Goal: Transaction & Acquisition: Purchase product/service

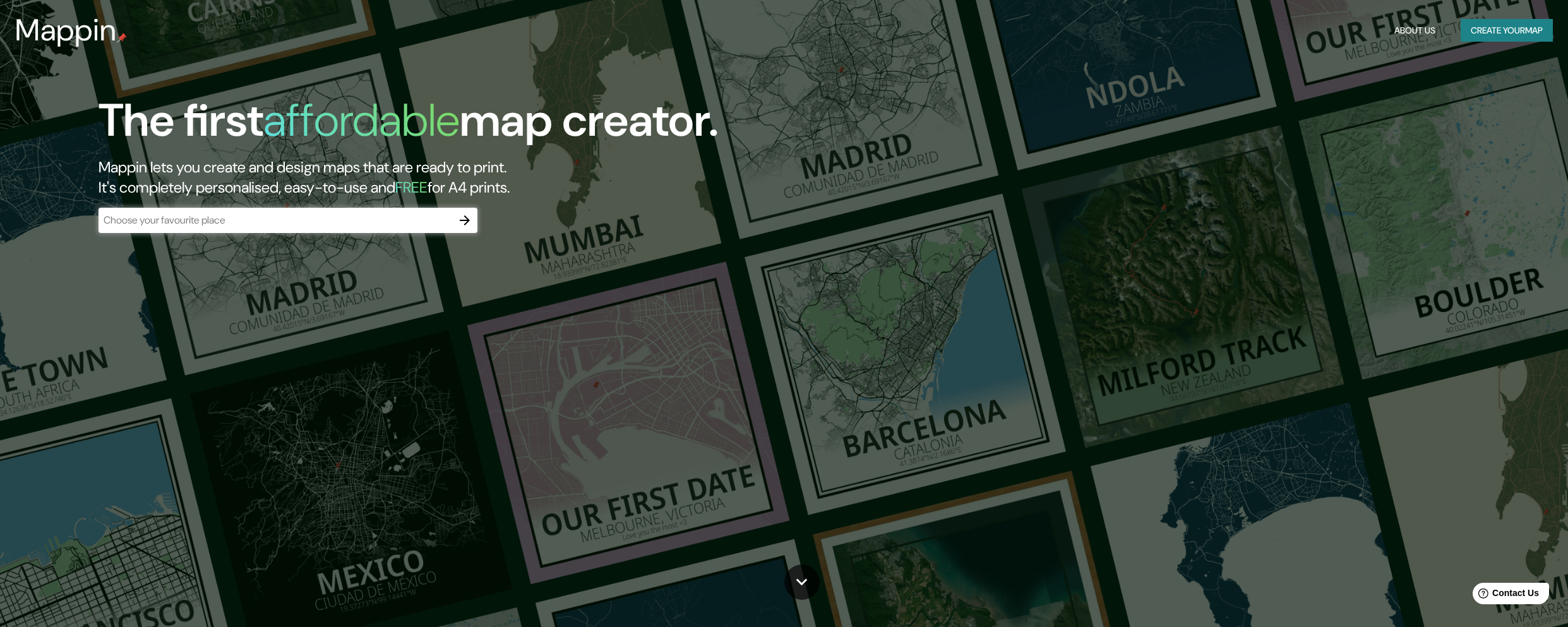
click at [284, 219] on input "text" at bounding box center [274, 220] width 353 height 14
type input "sayulita"
click at [465, 220] on icon "button" at bounding box center [465, 221] width 10 height 10
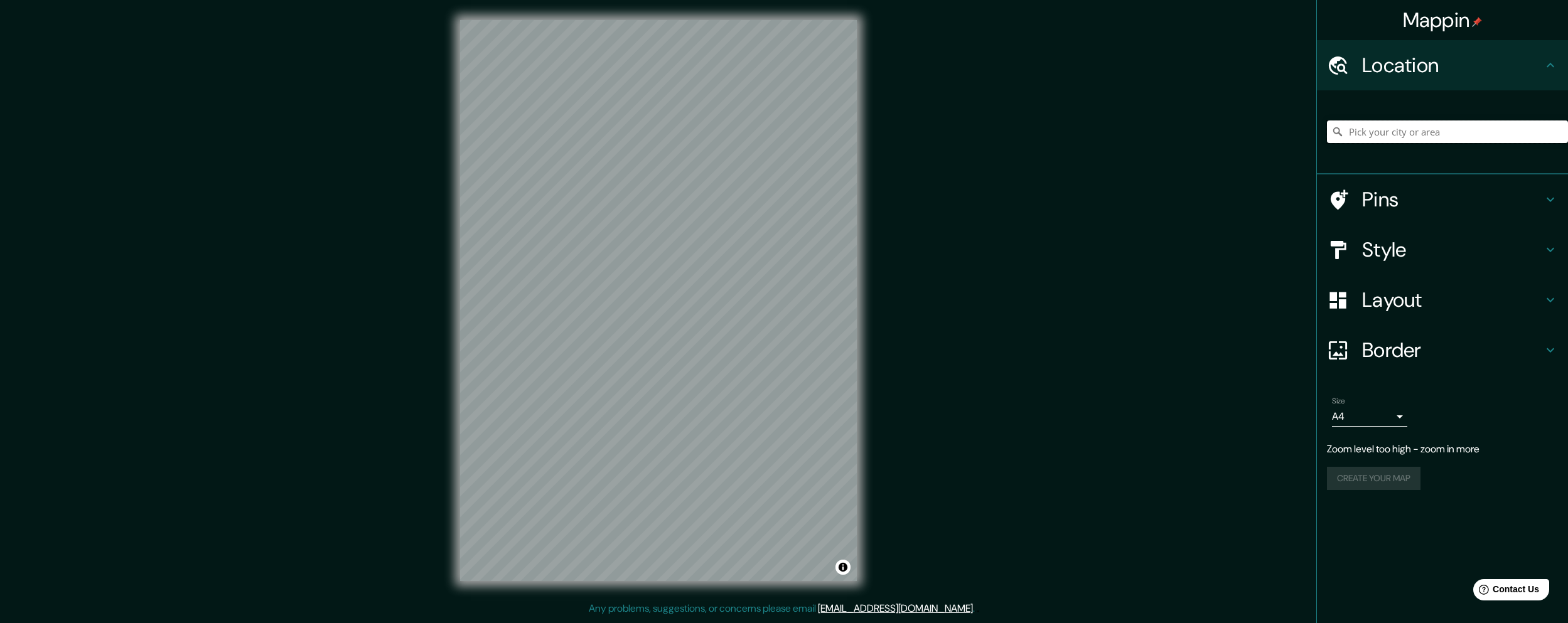
click at [1386, 126] on input "Pick your city or area" at bounding box center [1448, 132] width 241 height 23
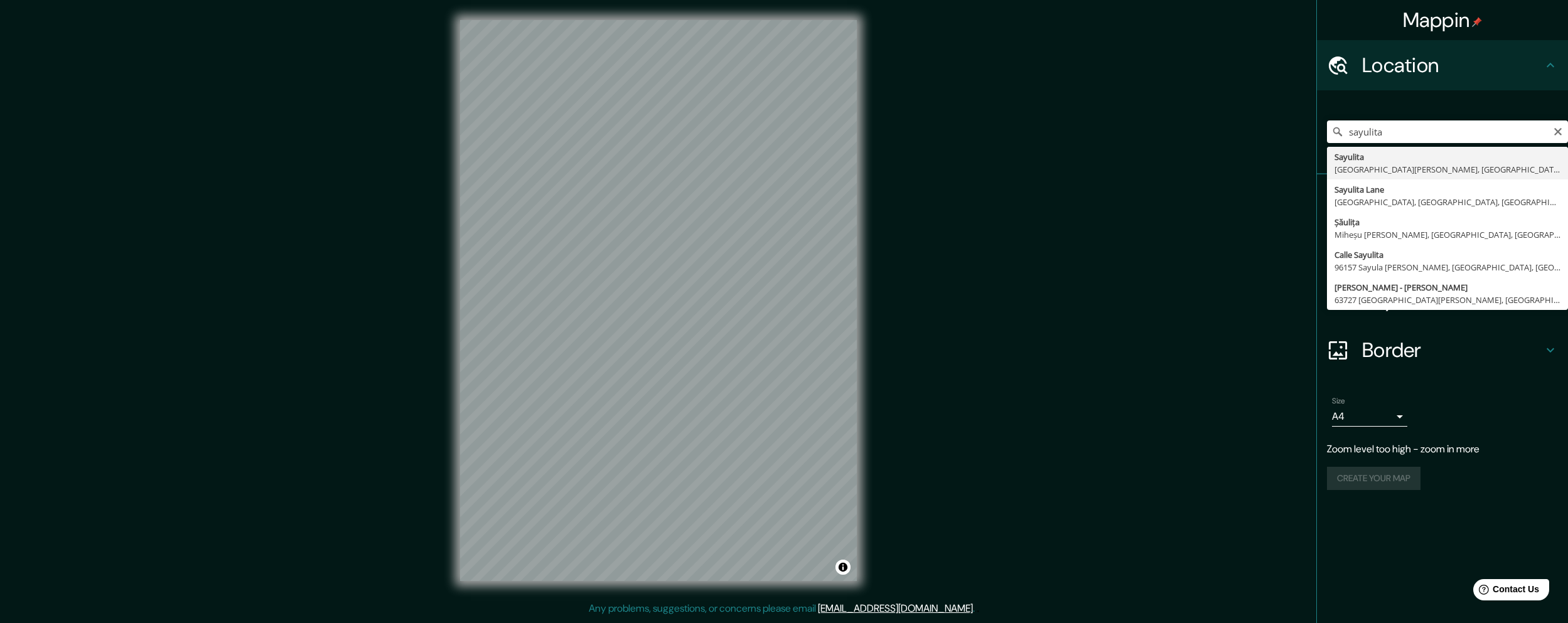
type input "Sayulita, Bahía de Banderas, Nayarit, México"
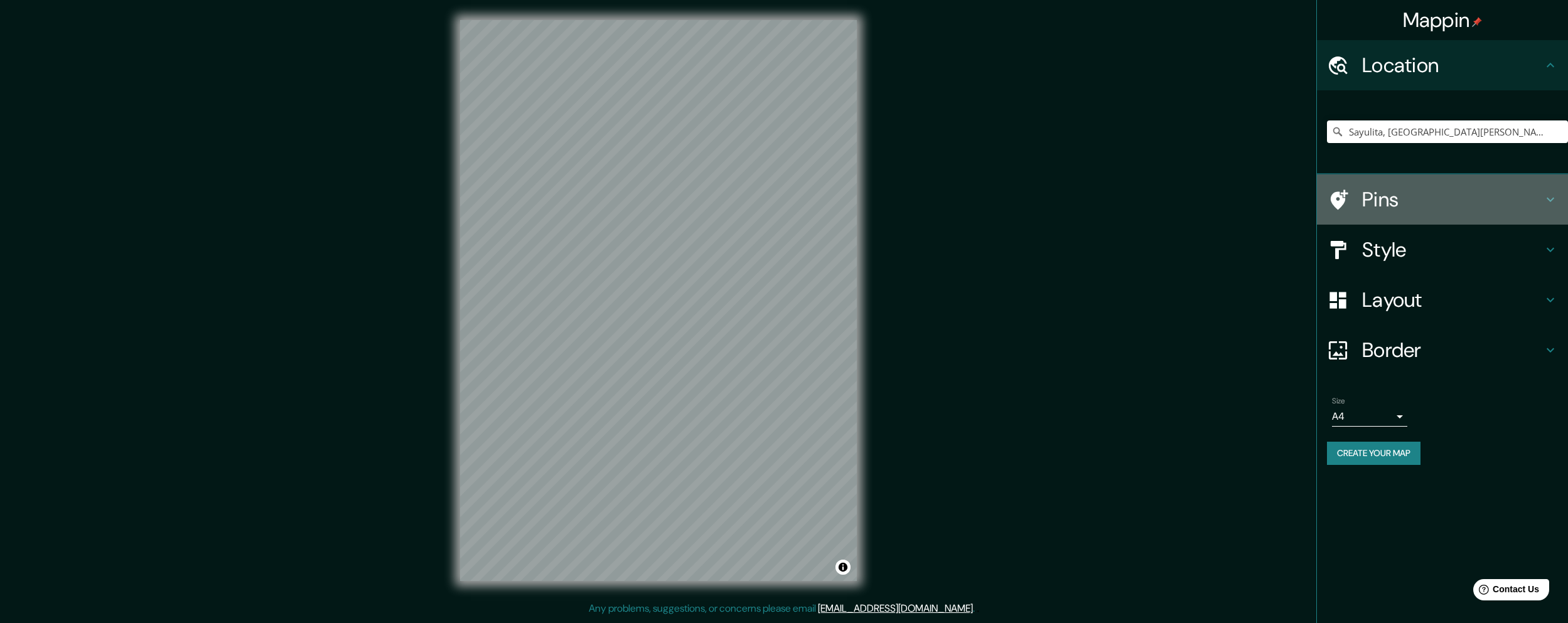
click at [1528, 192] on h4 "Pins" at bounding box center [1453, 199] width 181 height 25
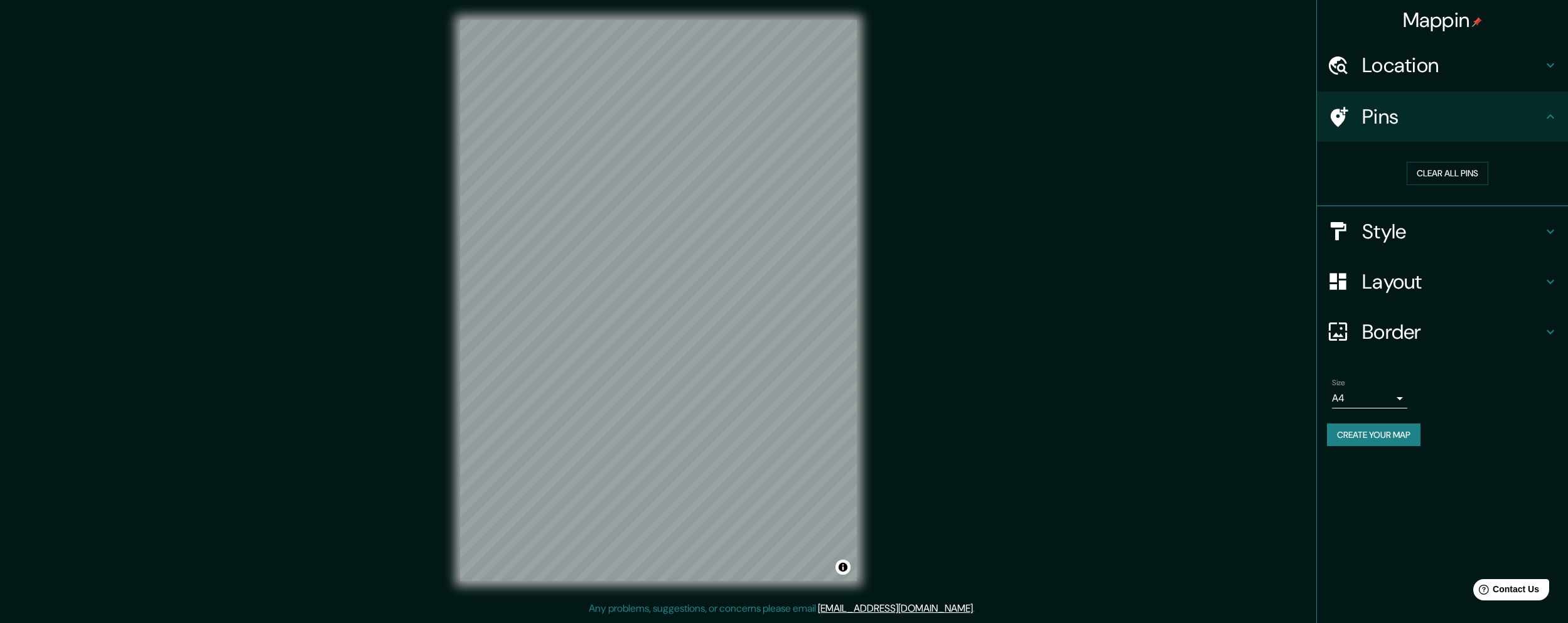
click at [1520, 118] on h4 "Pins" at bounding box center [1453, 116] width 181 height 25
click at [1545, 115] on icon at bounding box center [1550, 116] width 15 height 15
click at [1395, 236] on h4 "Style" at bounding box center [1453, 231] width 181 height 25
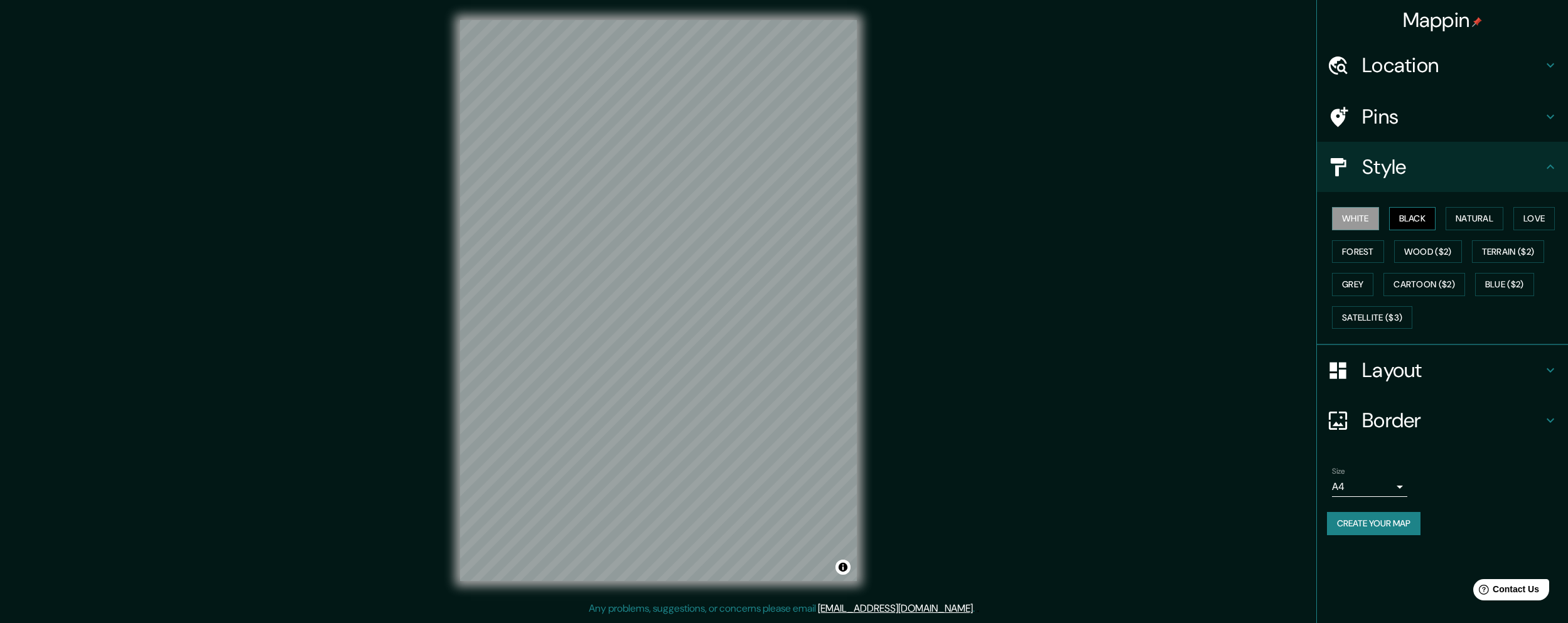
click at [1407, 224] on button "Black" at bounding box center [1413, 219] width 47 height 23
click at [1467, 220] on button "Natural" at bounding box center [1474, 219] width 58 height 23
click at [1510, 248] on button "Terrain ($2)" at bounding box center [1509, 252] width 73 height 23
click at [1379, 256] on button "Forest" at bounding box center [1358, 252] width 52 height 23
click at [1354, 287] on button "Grey" at bounding box center [1353, 284] width 41 height 23
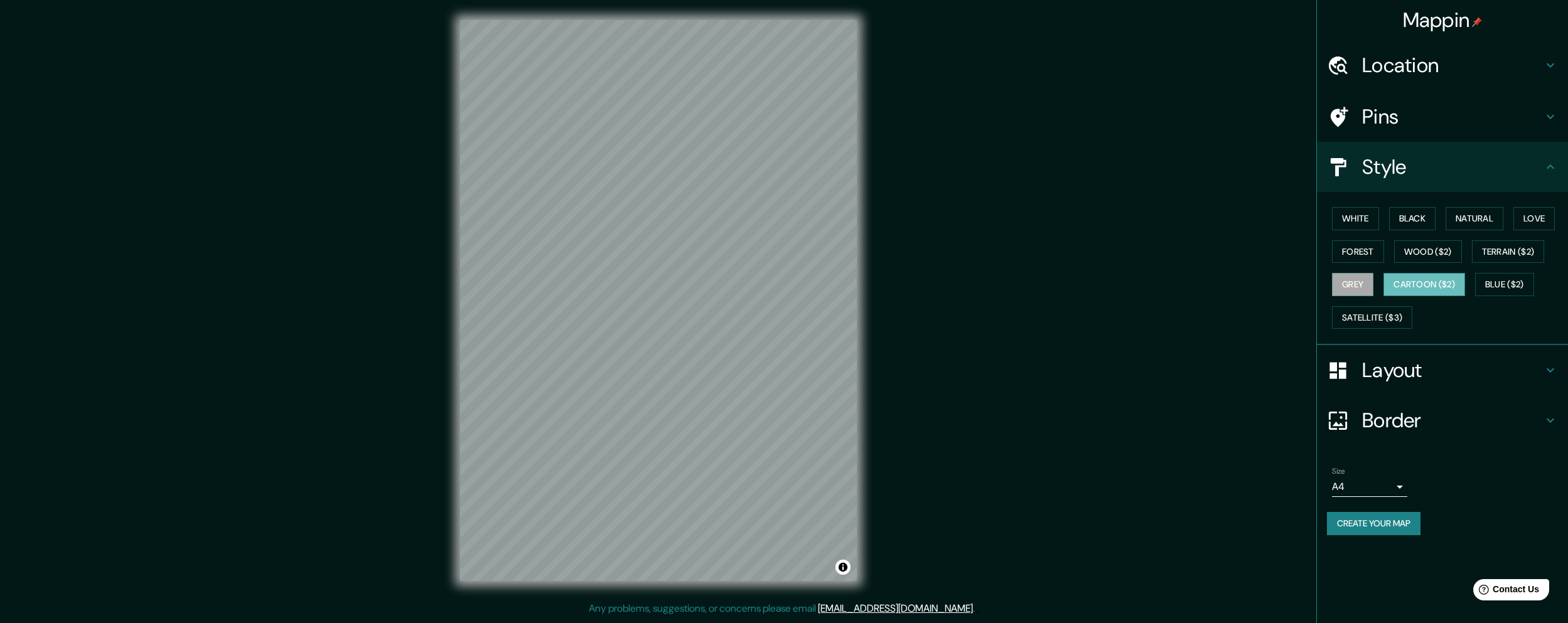
click at [1445, 283] on button "Cartoon ($2)" at bounding box center [1424, 284] width 82 height 23
click at [1557, 66] on icon at bounding box center [1550, 65] width 15 height 15
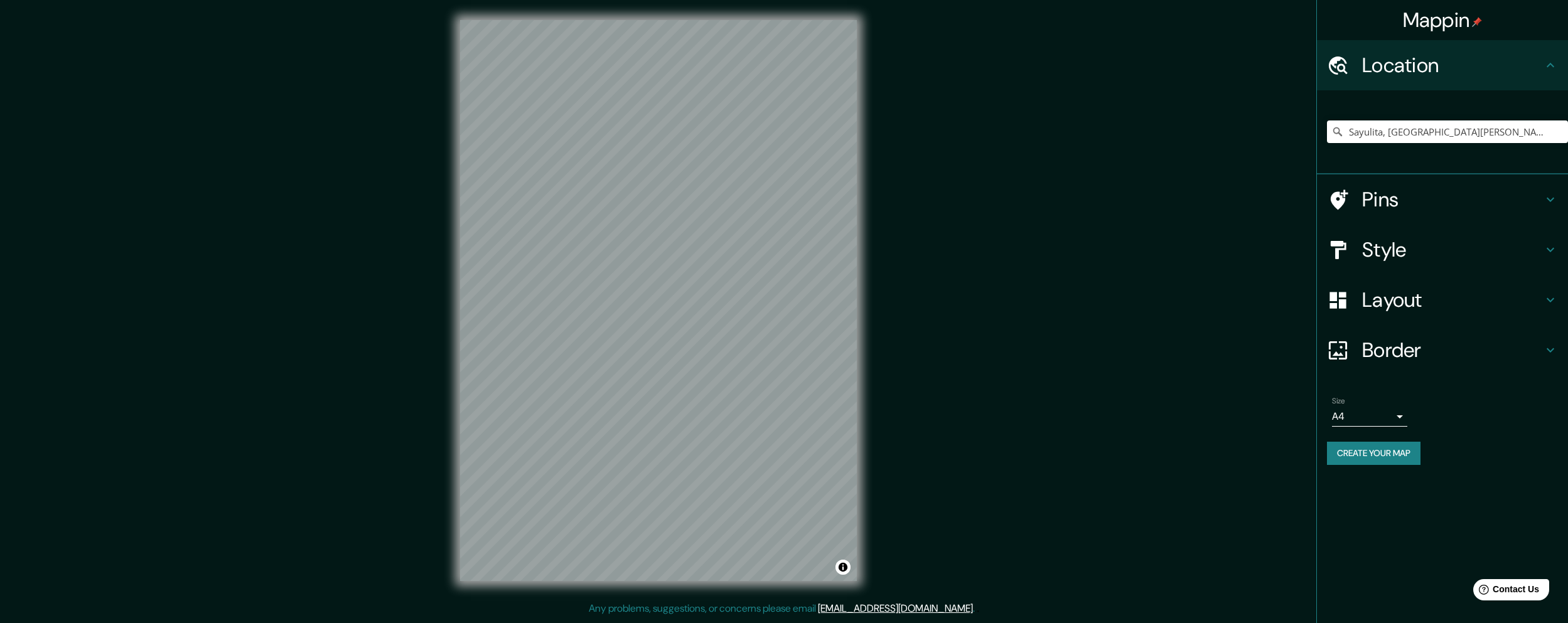
click at [1557, 66] on icon at bounding box center [1550, 65] width 15 height 15
click at [1370, 407] on body "Mappin Location Sayulita, Bahía de Banderas, Nayarit, México Pins Style Layout …" at bounding box center [784, 311] width 1568 height 623
click at [1354, 469] on li "A3" at bounding box center [1370, 466] width 76 height 23
click at [1370, 415] on body "Mappin Location Sayulita, Bahía de Banderas, Nayarit, México Pins Style Layout …" at bounding box center [784, 311] width 1568 height 623
click at [1338, 486] on li "A1 ($2.50)" at bounding box center [1370, 488] width 76 height 23
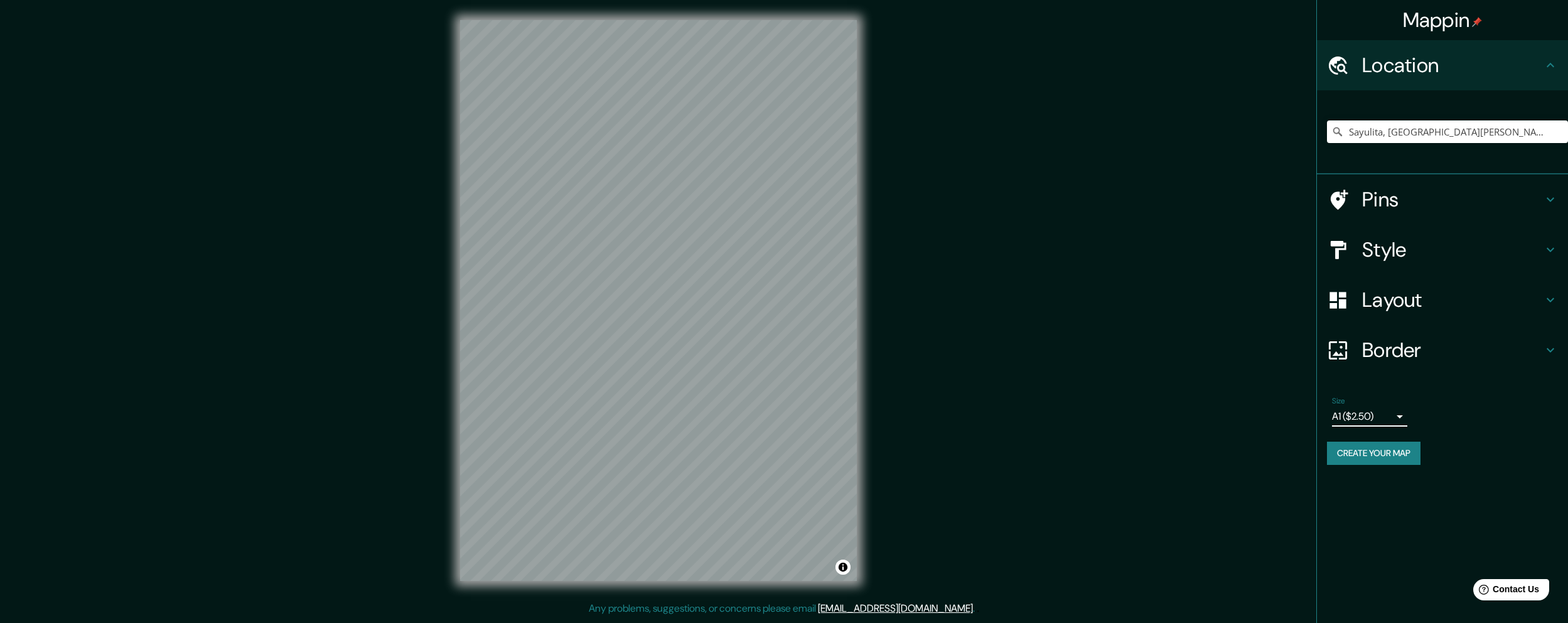
click at [1371, 413] on body "Mappin Location Sayulita, Bahía de Banderas, Nayarit, México Pins Style Layout …" at bounding box center [784, 311] width 1568 height 623
click at [1353, 445] on li "A4" at bounding box center [1370, 443] width 76 height 23
type input "single"
click at [1428, 305] on h4 "Layout" at bounding box center [1453, 300] width 181 height 25
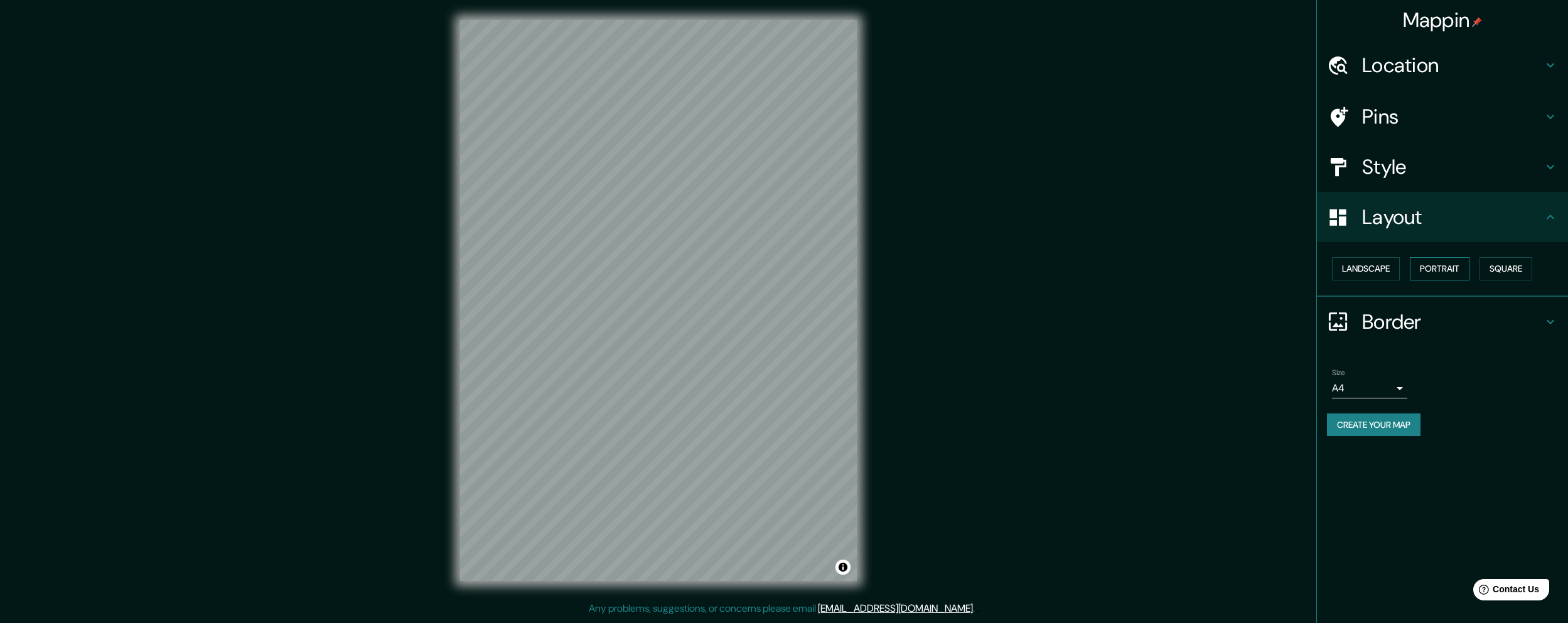
click at [1430, 272] on button "Portrait" at bounding box center [1440, 268] width 60 height 23
click at [1452, 267] on button "Portrait" at bounding box center [1440, 268] width 60 height 23
click at [1510, 263] on button "Square" at bounding box center [1506, 268] width 53 height 23
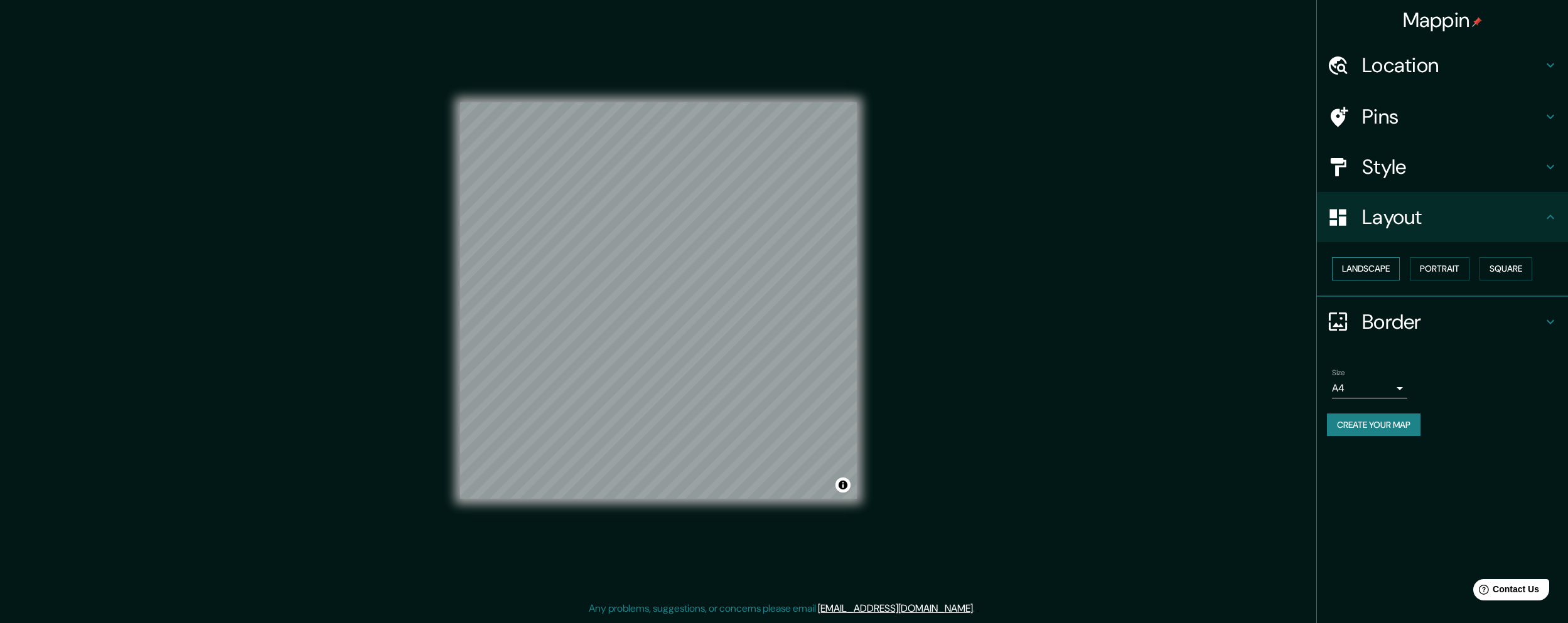
click at [1364, 266] on button "Landscape" at bounding box center [1366, 268] width 68 height 23
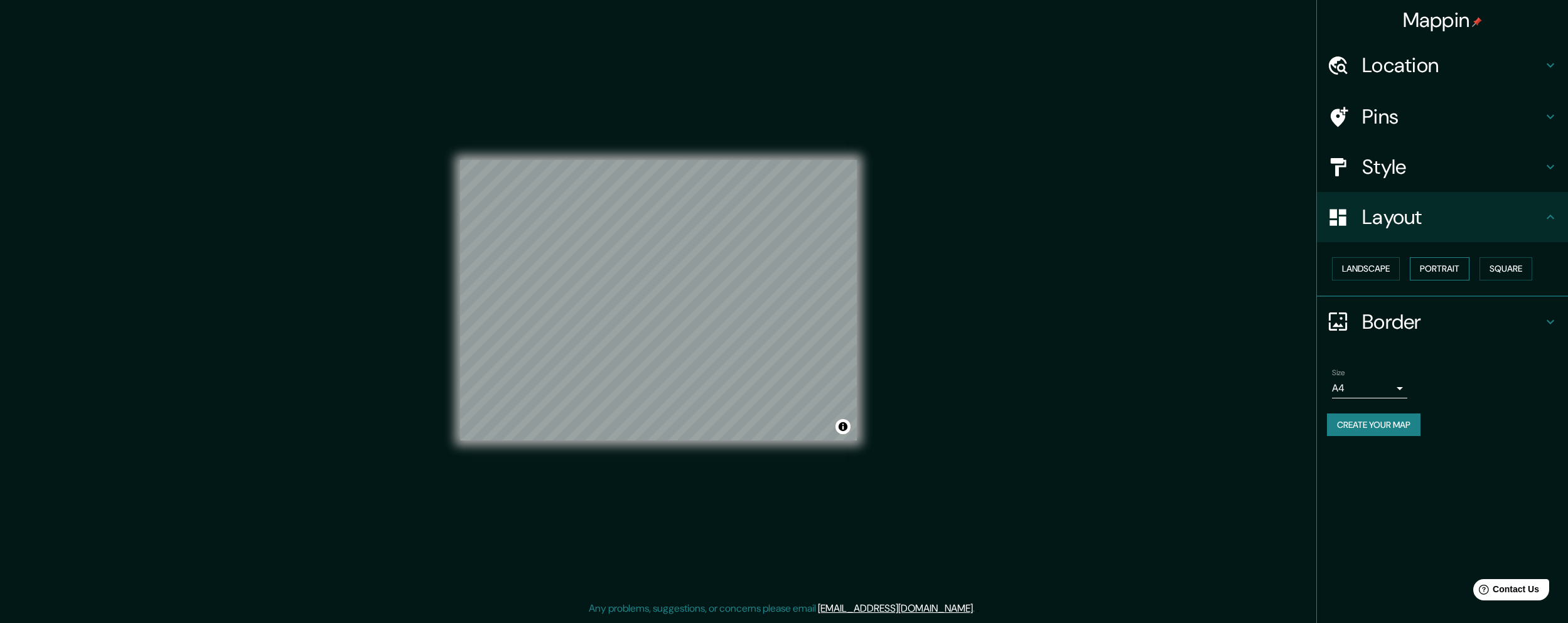
click at [1437, 268] on button "Portrait" at bounding box center [1440, 268] width 60 height 23
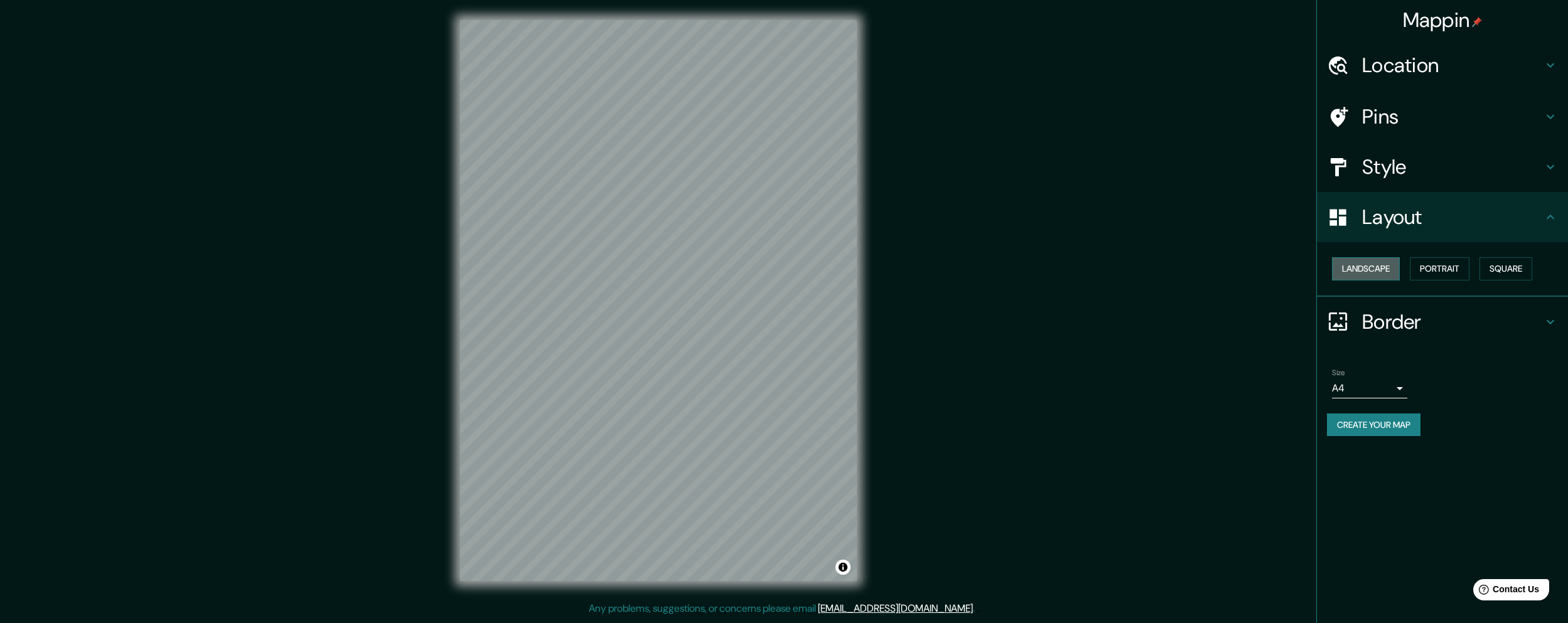
click at [1372, 270] on button "Landscape" at bounding box center [1366, 268] width 68 height 23
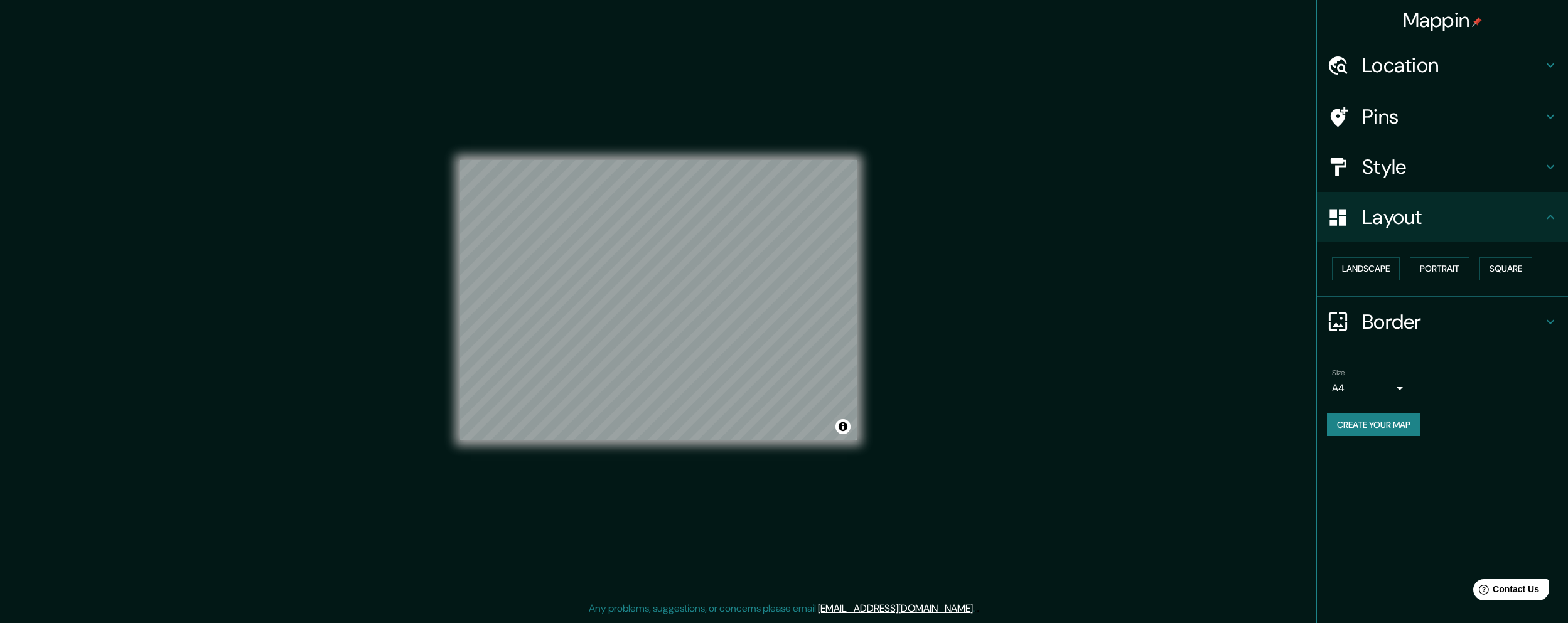
click at [991, 298] on div "Mappin Location Sayulita, Bahía de Banderas, Nayarit, México Pins Style Layout …" at bounding box center [784, 310] width 1568 height 621
click at [1396, 77] on h4 "Location" at bounding box center [1453, 65] width 181 height 25
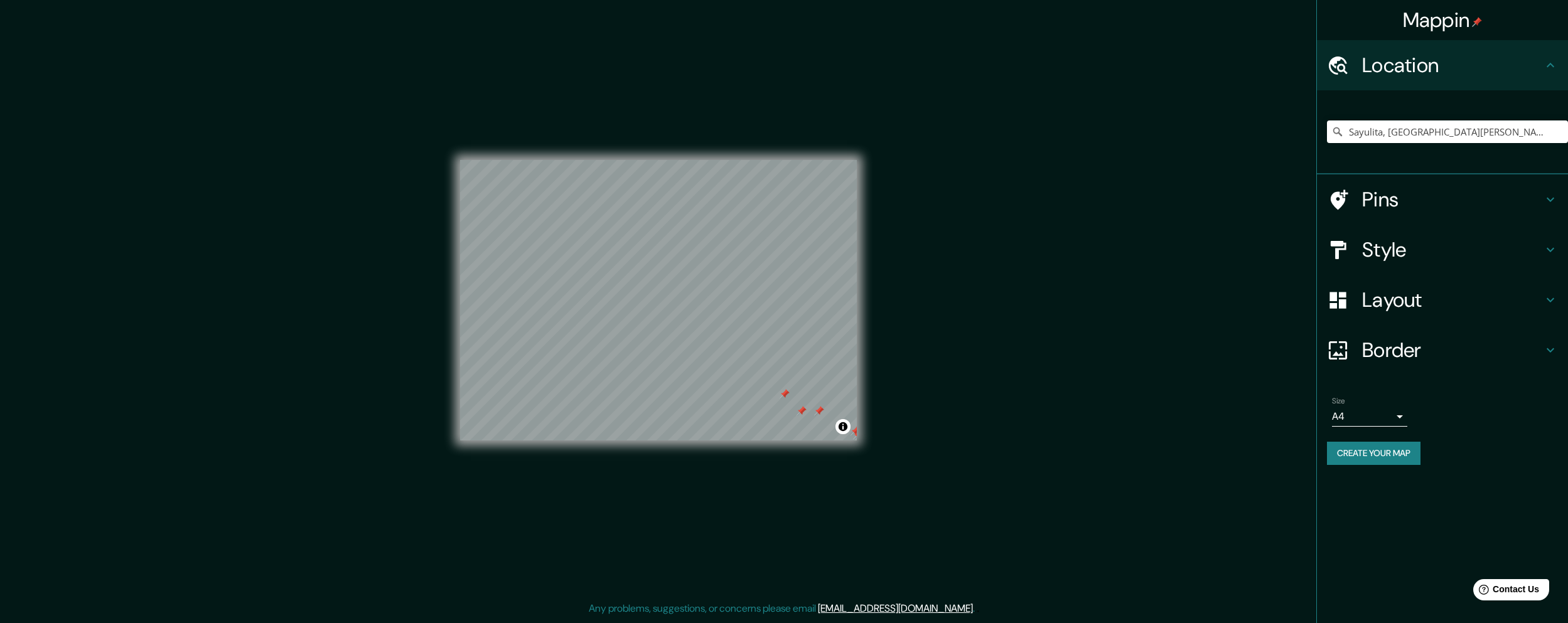
click at [1426, 76] on h4 "Location" at bounding box center [1453, 65] width 181 height 25
click at [1504, 56] on h4 "Location" at bounding box center [1453, 65] width 181 height 25
click at [1540, 62] on h4 "Location" at bounding box center [1453, 65] width 181 height 25
click at [1554, 66] on icon at bounding box center [1550, 65] width 15 height 15
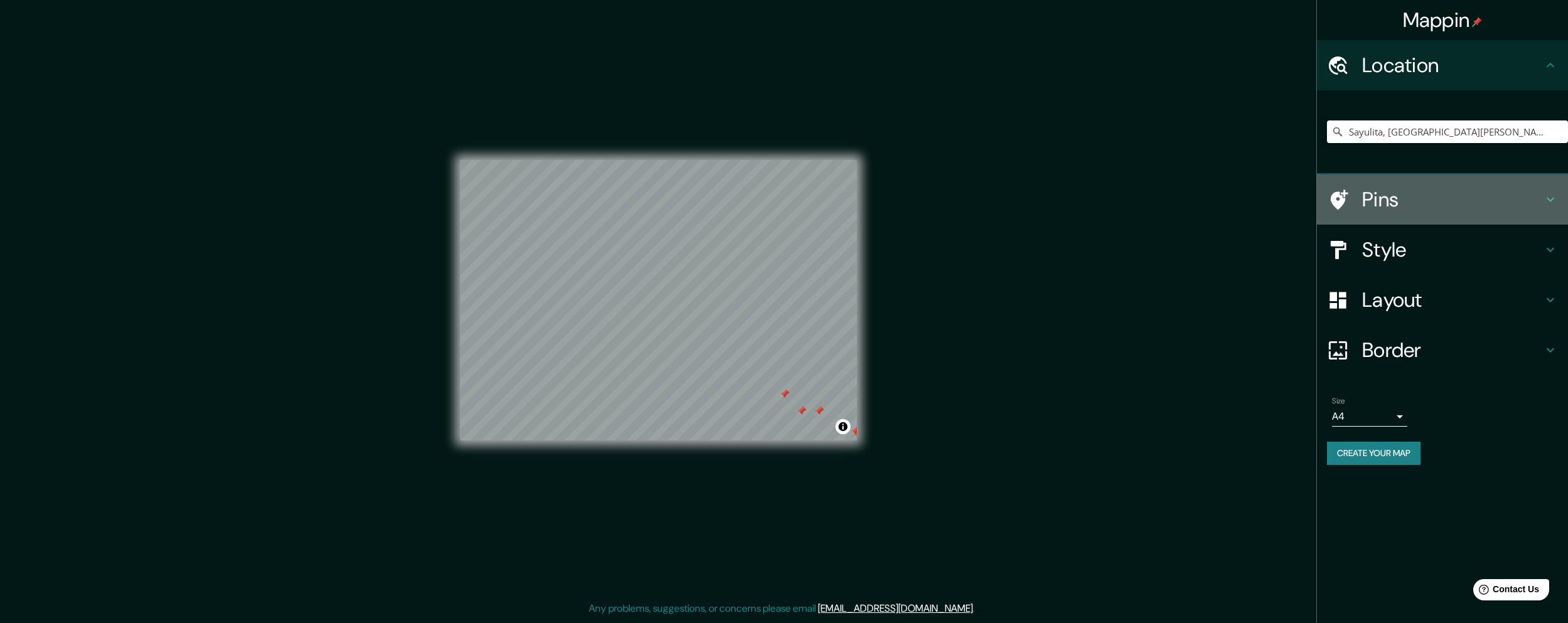
click at [1530, 205] on h4 "Pins" at bounding box center [1453, 199] width 181 height 25
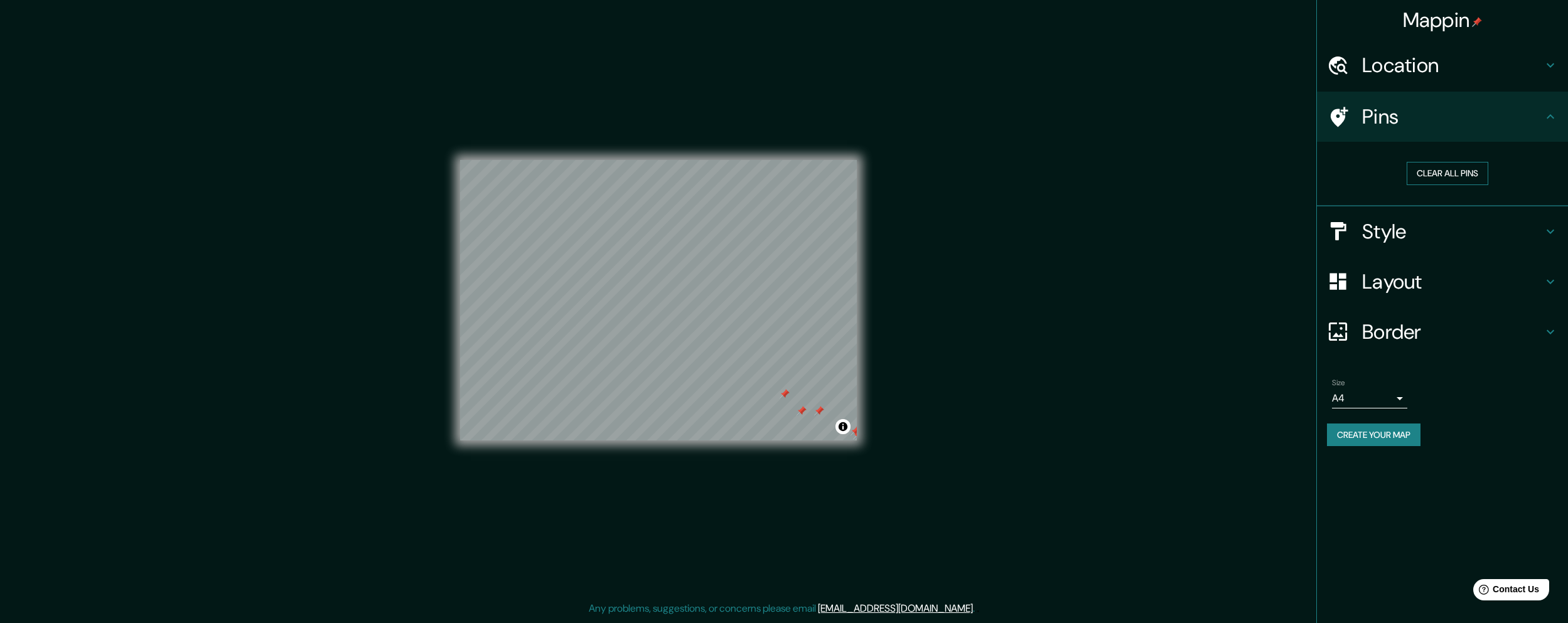
click at [1435, 171] on button "Clear all pins" at bounding box center [1448, 173] width 82 height 23
click at [1365, 288] on h4 "Layout" at bounding box center [1453, 281] width 181 height 25
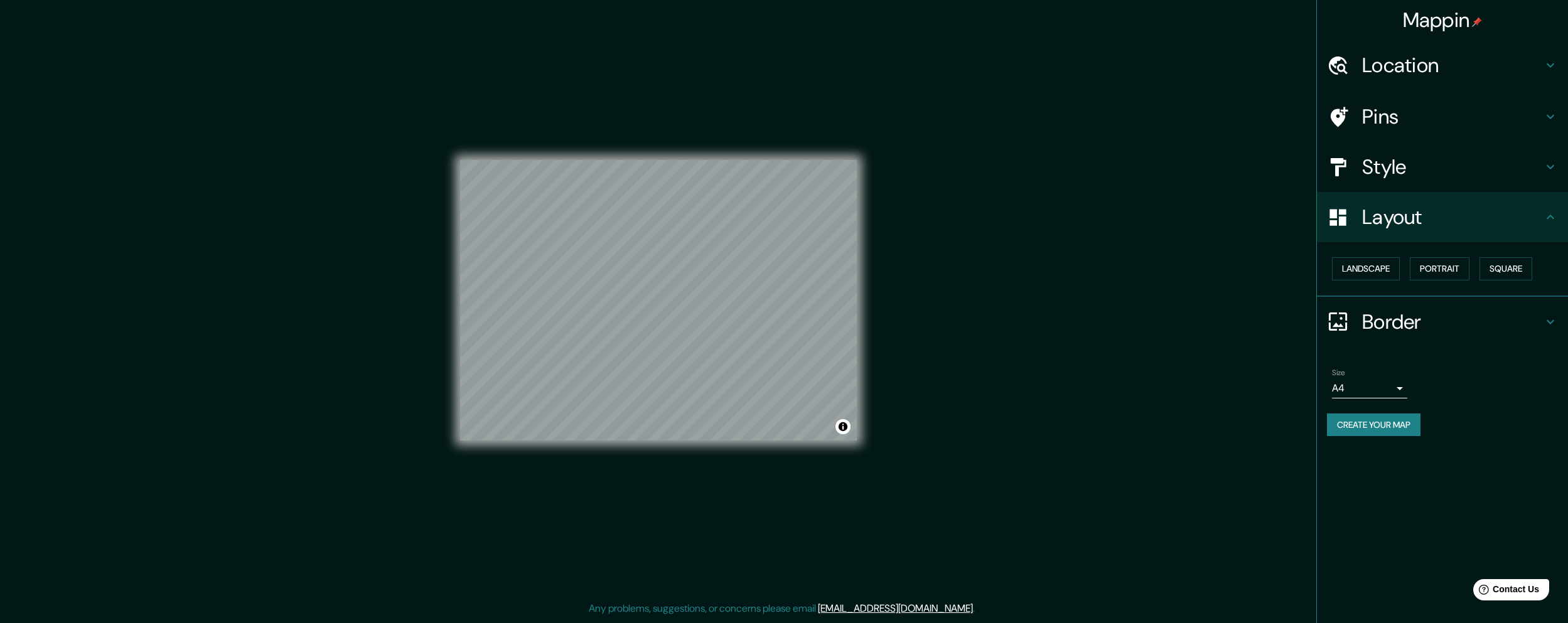
click at [1412, 221] on h4 "Layout" at bounding box center [1453, 216] width 181 height 25
click at [1546, 219] on icon at bounding box center [1550, 216] width 15 height 15
click at [1530, 214] on h4 "Layout" at bounding box center [1453, 216] width 181 height 25
click at [1514, 174] on h4 "Style" at bounding box center [1453, 167] width 181 height 25
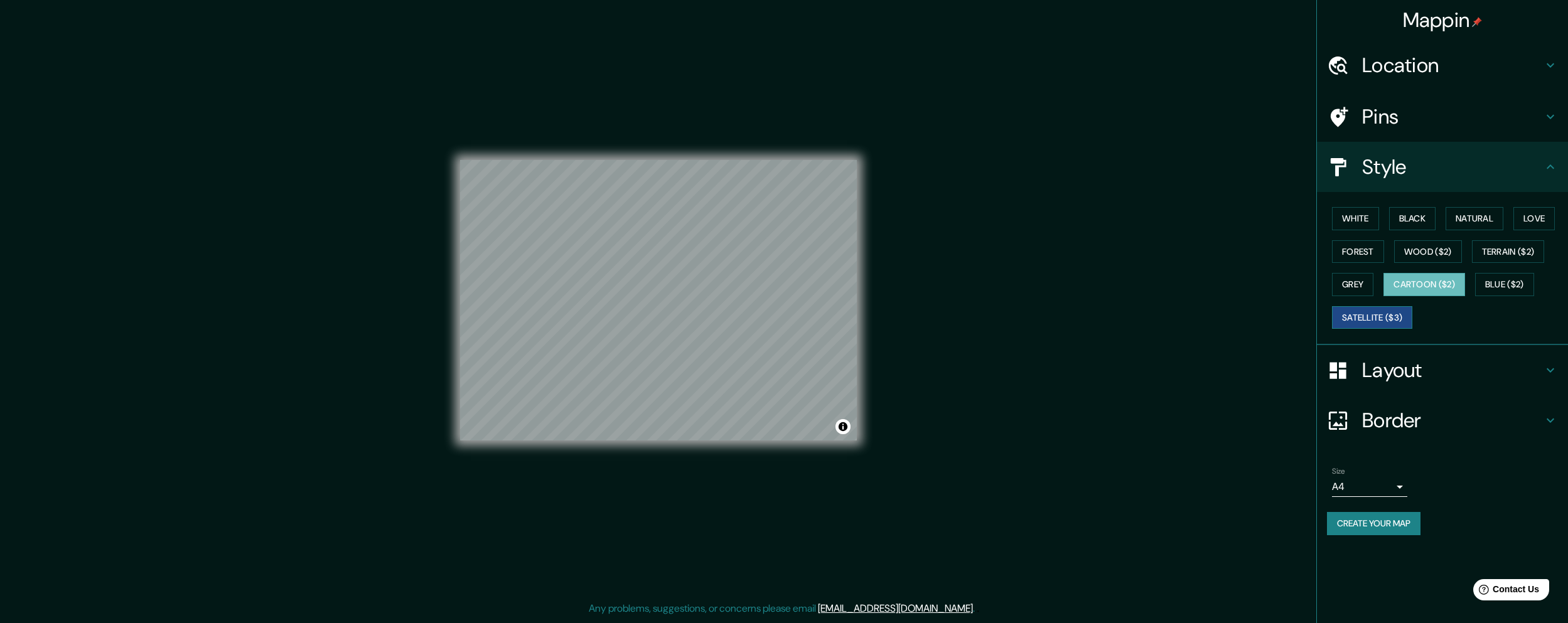
click at [1364, 315] on button "Satellite ($3)" at bounding box center [1372, 318] width 81 height 23
click at [1366, 288] on button "Grey" at bounding box center [1353, 284] width 41 height 23
click at [1366, 251] on button "Forest" at bounding box center [1358, 252] width 52 height 23
click at [1411, 422] on h4 "Border" at bounding box center [1453, 420] width 181 height 25
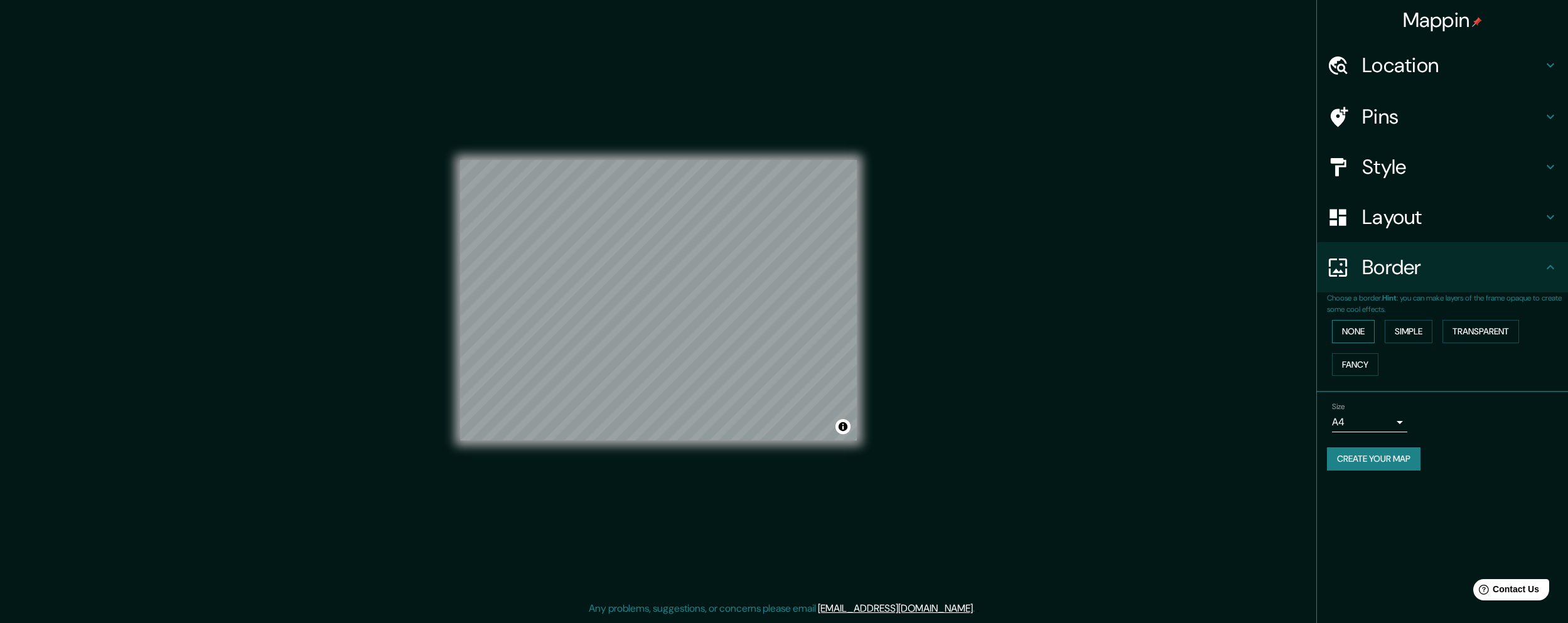
click at [1367, 336] on button "None" at bounding box center [1354, 331] width 43 height 23
click at [1422, 334] on button "Simple" at bounding box center [1408, 331] width 48 height 23
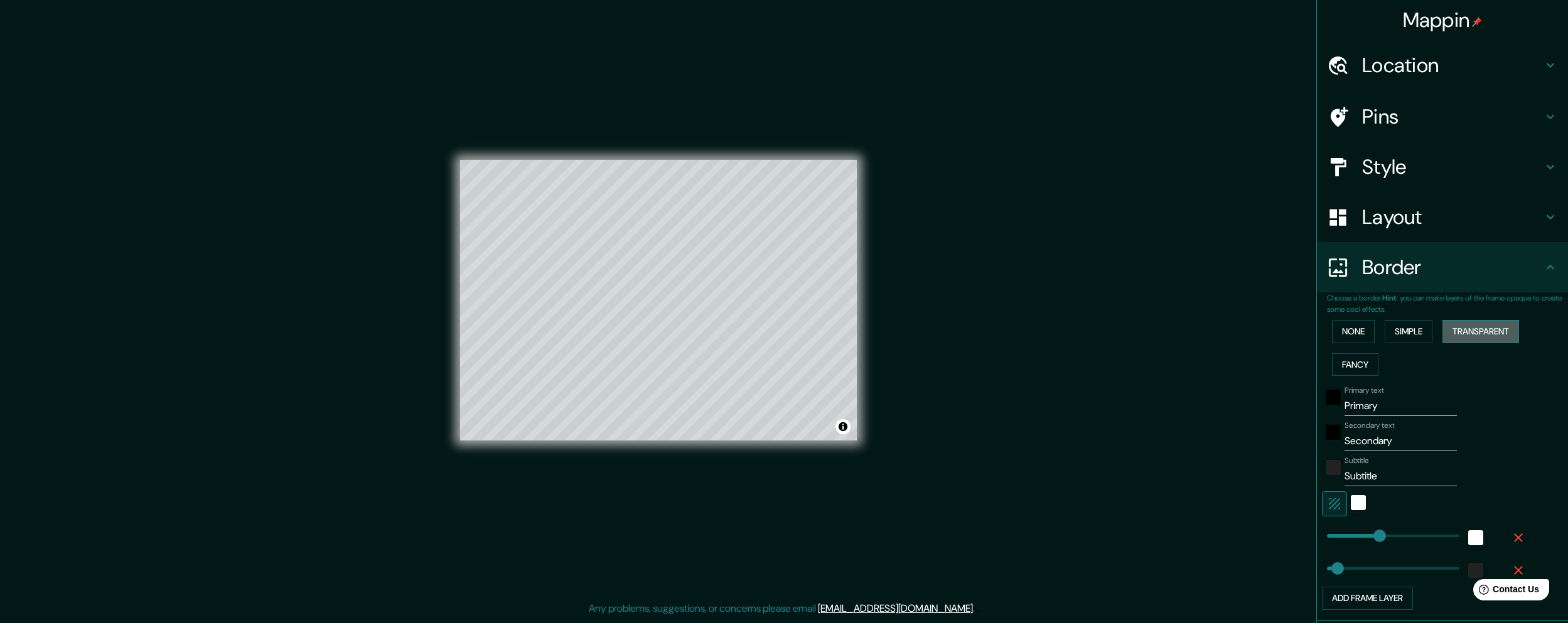
click at [1504, 340] on button "Transparent" at bounding box center [1481, 331] width 77 height 23
click at [1358, 367] on button "Fancy" at bounding box center [1355, 365] width 46 height 23
click at [1351, 335] on button "None" at bounding box center [1354, 331] width 43 height 23
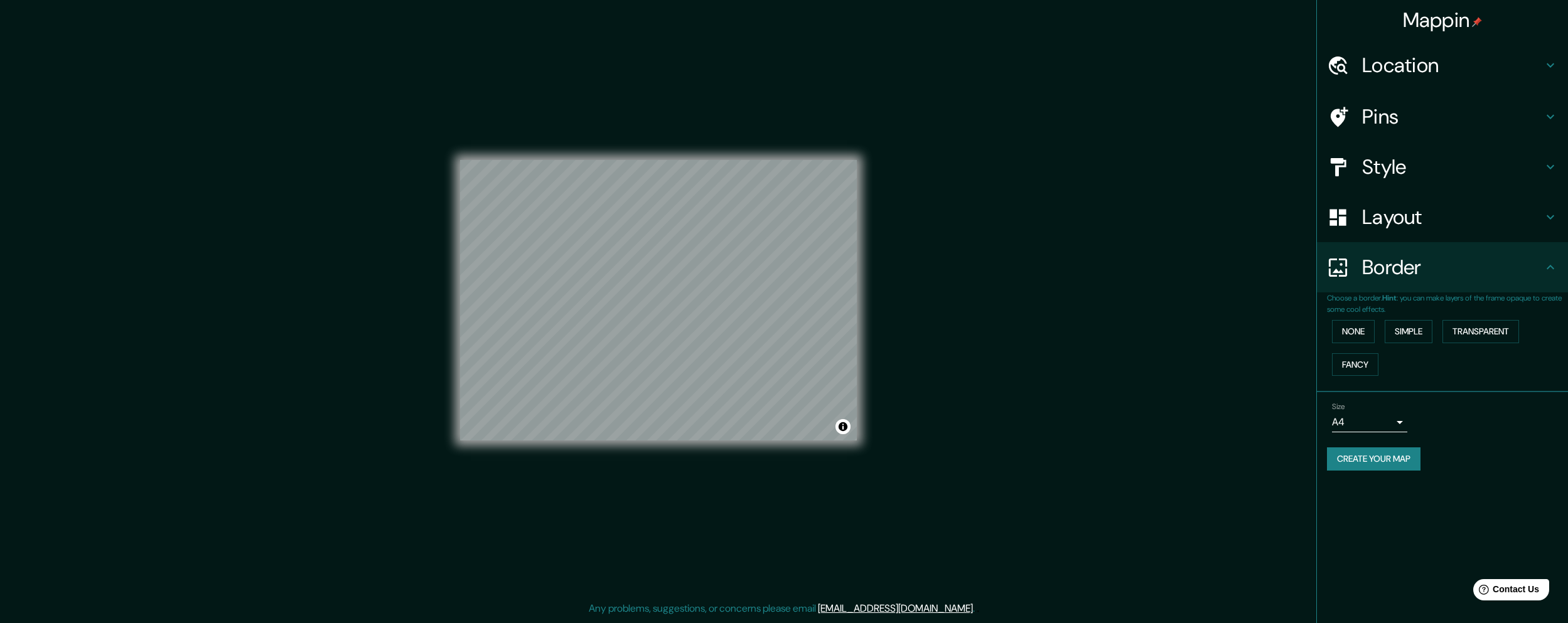
click at [1386, 166] on h4 "Style" at bounding box center [1453, 167] width 181 height 25
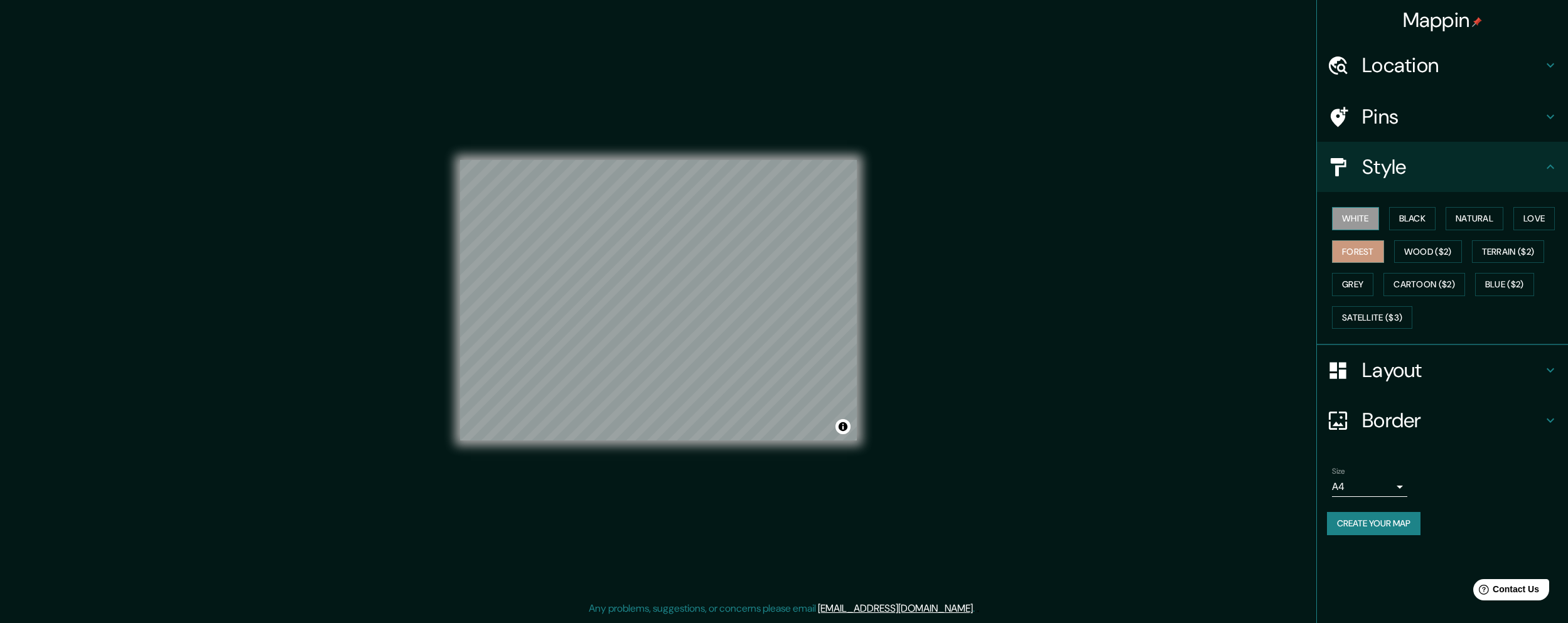
click at [1366, 212] on button "White" at bounding box center [1356, 219] width 47 height 23
click at [1402, 226] on button "Black" at bounding box center [1413, 219] width 47 height 23
click at [1473, 221] on button "Natural" at bounding box center [1474, 219] width 58 height 23
click at [1369, 219] on button "White" at bounding box center [1356, 219] width 47 height 23
